Goal: Task Accomplishment & Management: Use online tool/utility

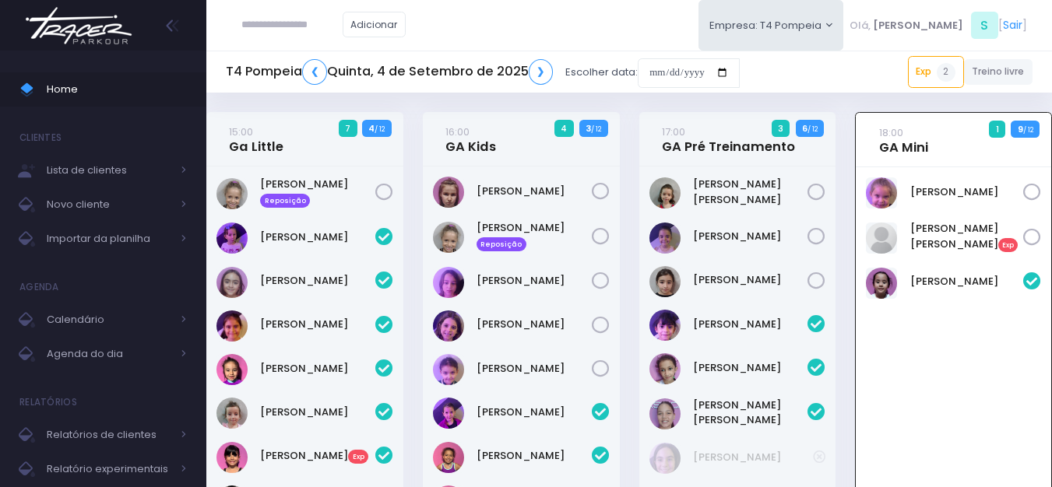
scroll to position [112, 0]
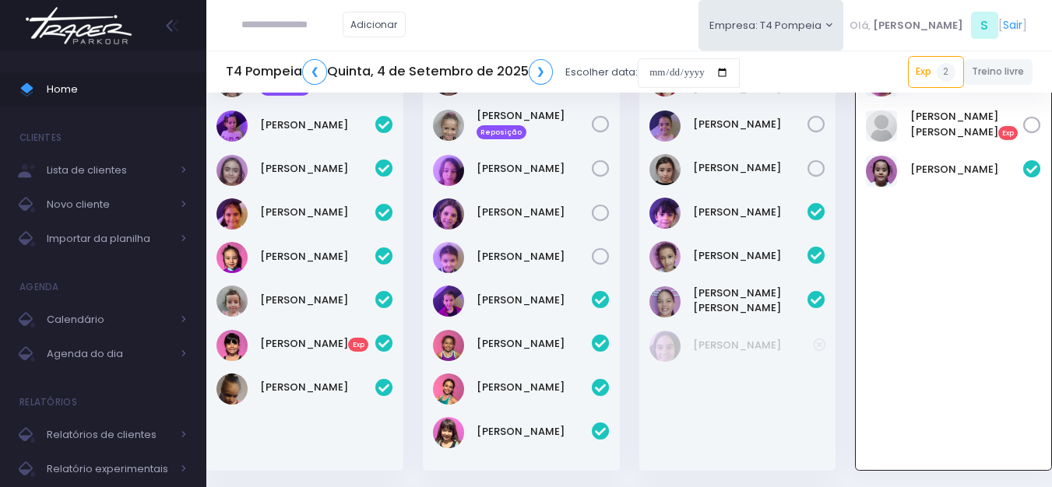
click at [124, 19] on img at bounding box center [78, 25] width 118 height 55
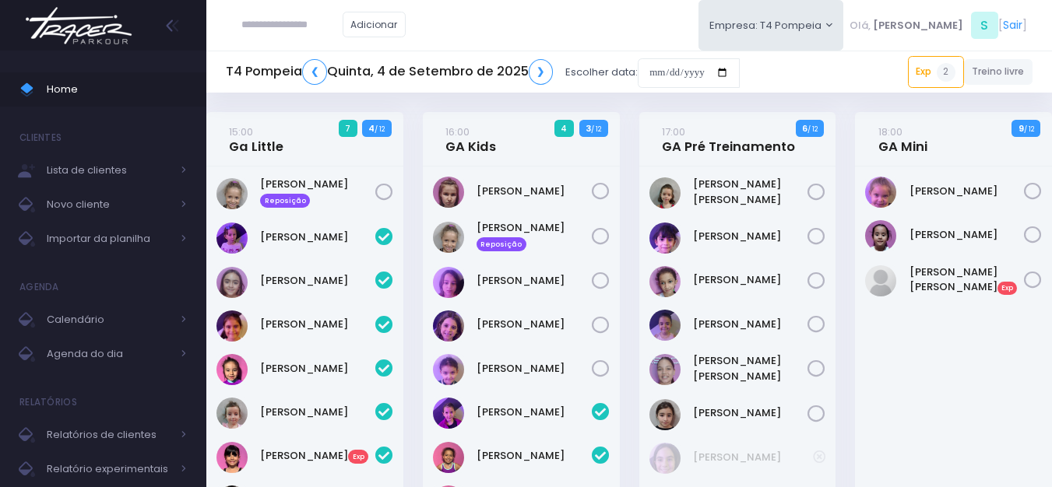
click at [122, 50] on img at bounding box center [78, 25] width 118 height 55
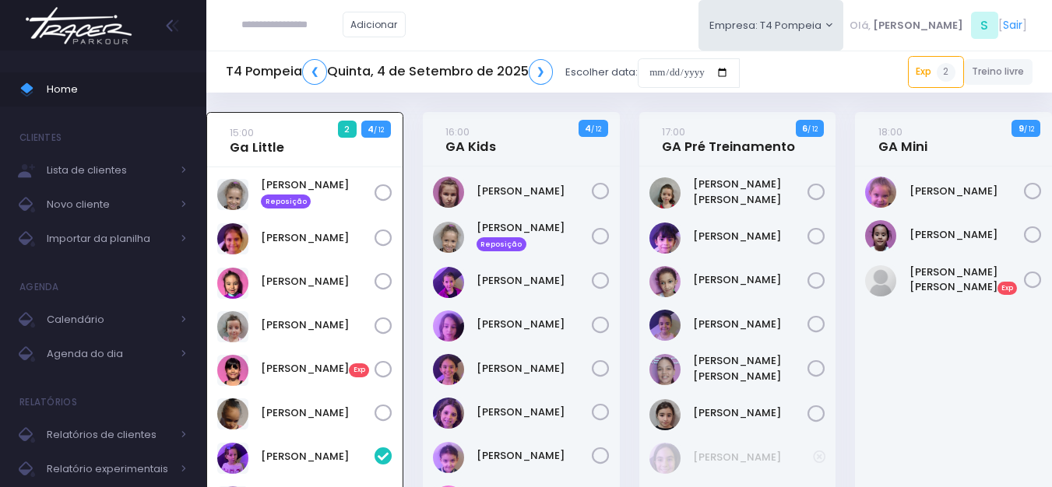
scroll to position [112, 0]
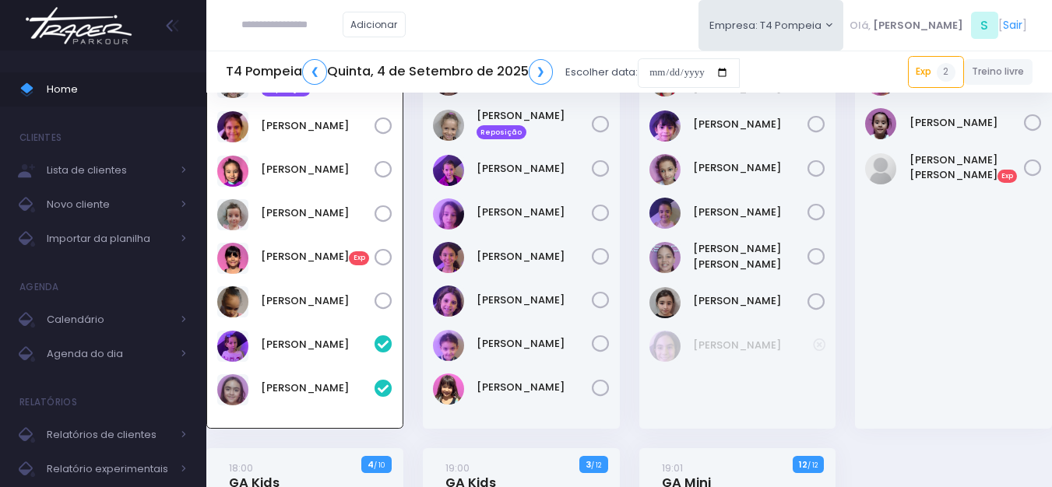
click at [77, 34] on img at bounding box center [78, 25] width 118 height 55
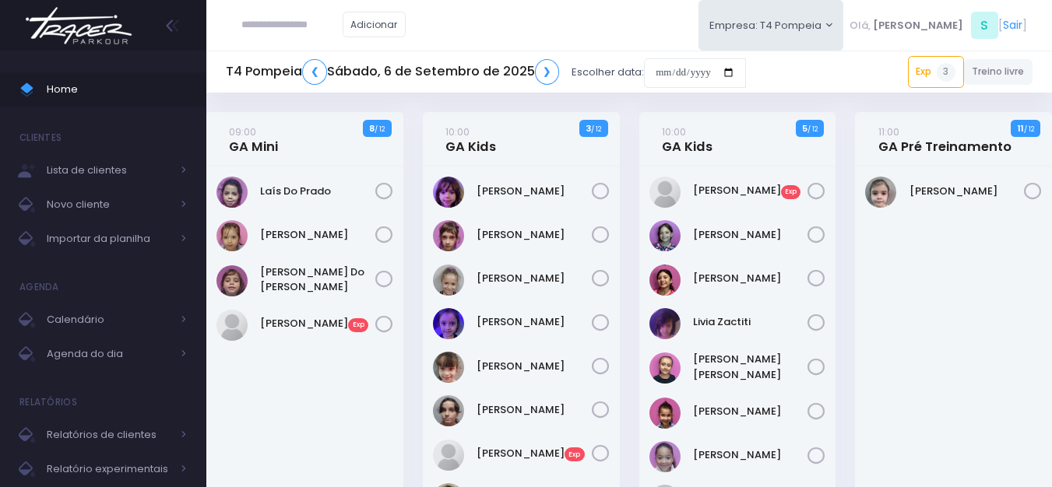
click at [276, 12] on input "text" at bounding box center [291, 25] width 101 height 30
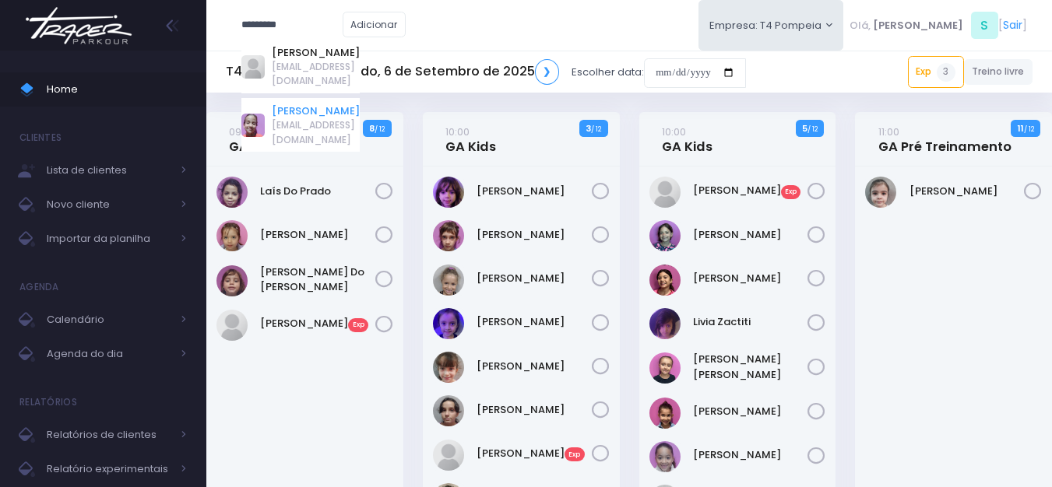
click at [298, 104] on link "[PERSON_NAME]" at bounding box center [316, 112] width 88 height 16
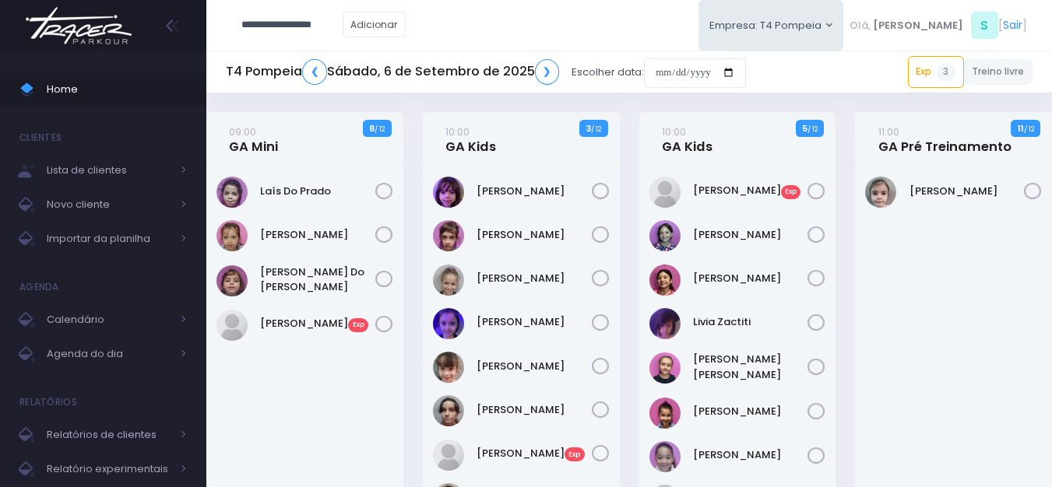
type input "**********"
click at [270, 146] on link "09:00 GA Mini" at bounding box center [253, 139] width 49 height 31
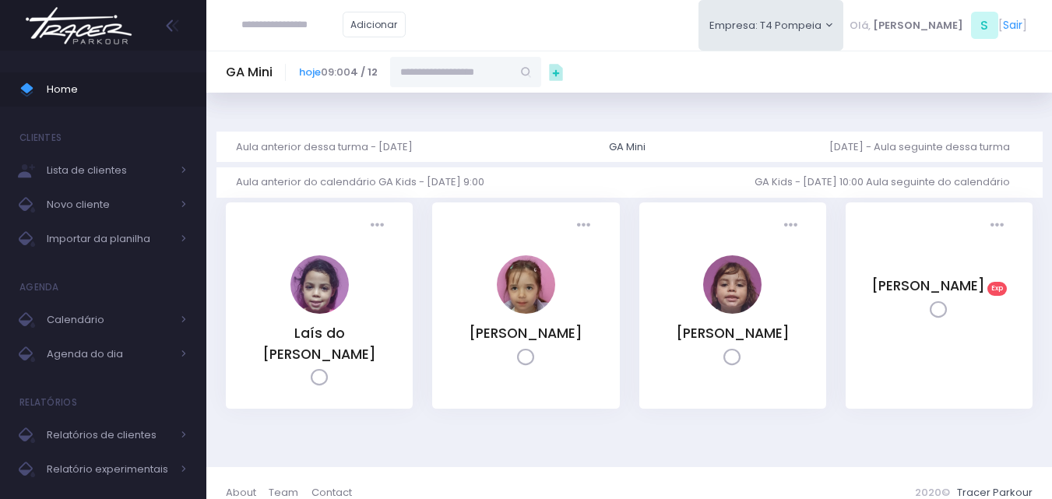
click at [512, 69] on input "text" at bounding box center [450, 72] width 121 height 30
